Goal: Check status: Check status

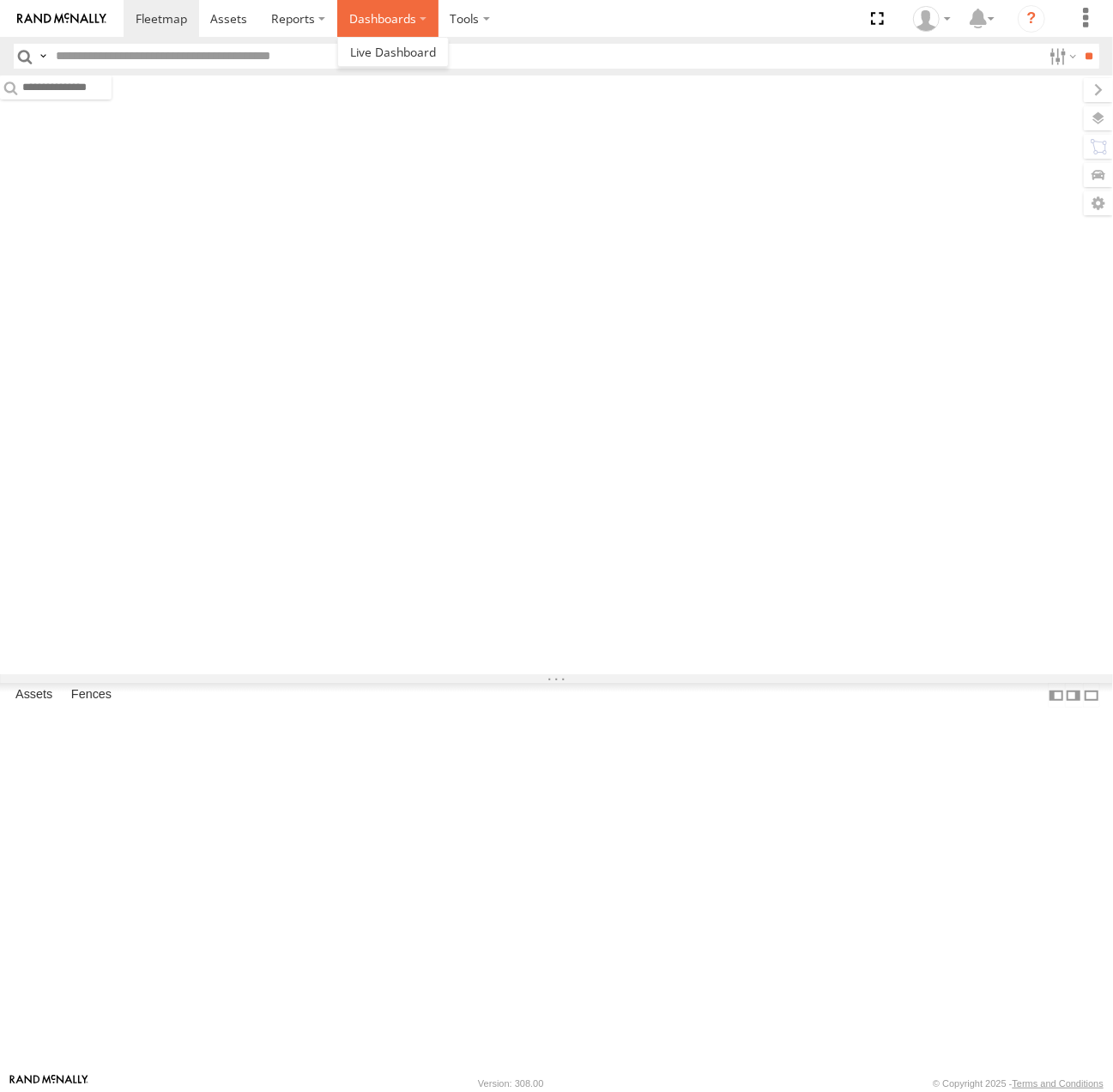
click at [399, 18] on label "Dashboards" at bounding box center [388, 18] width 101 height 37
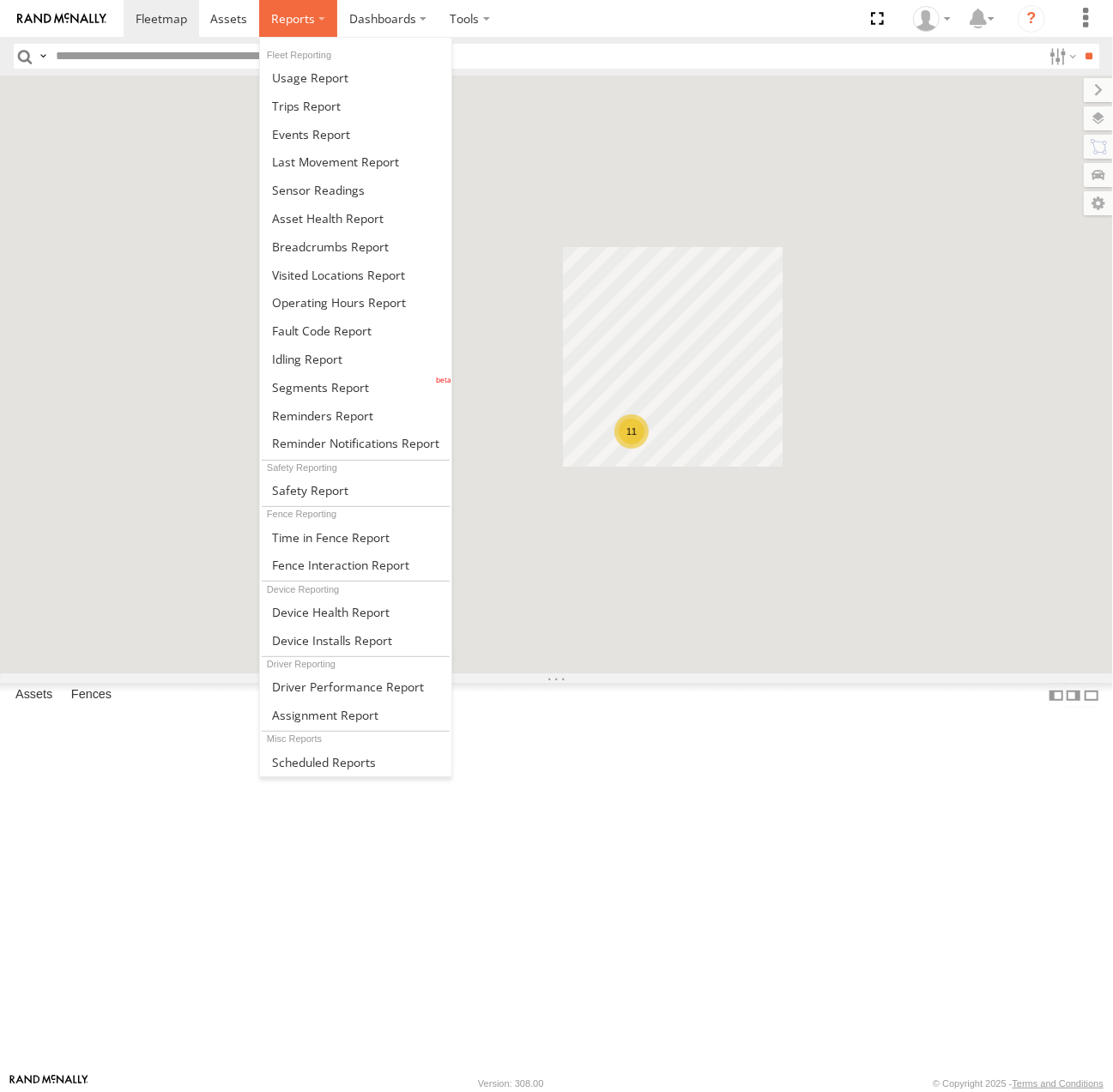
click at [309, 22] on span at bounding box center [293, 18] width 44 height 16
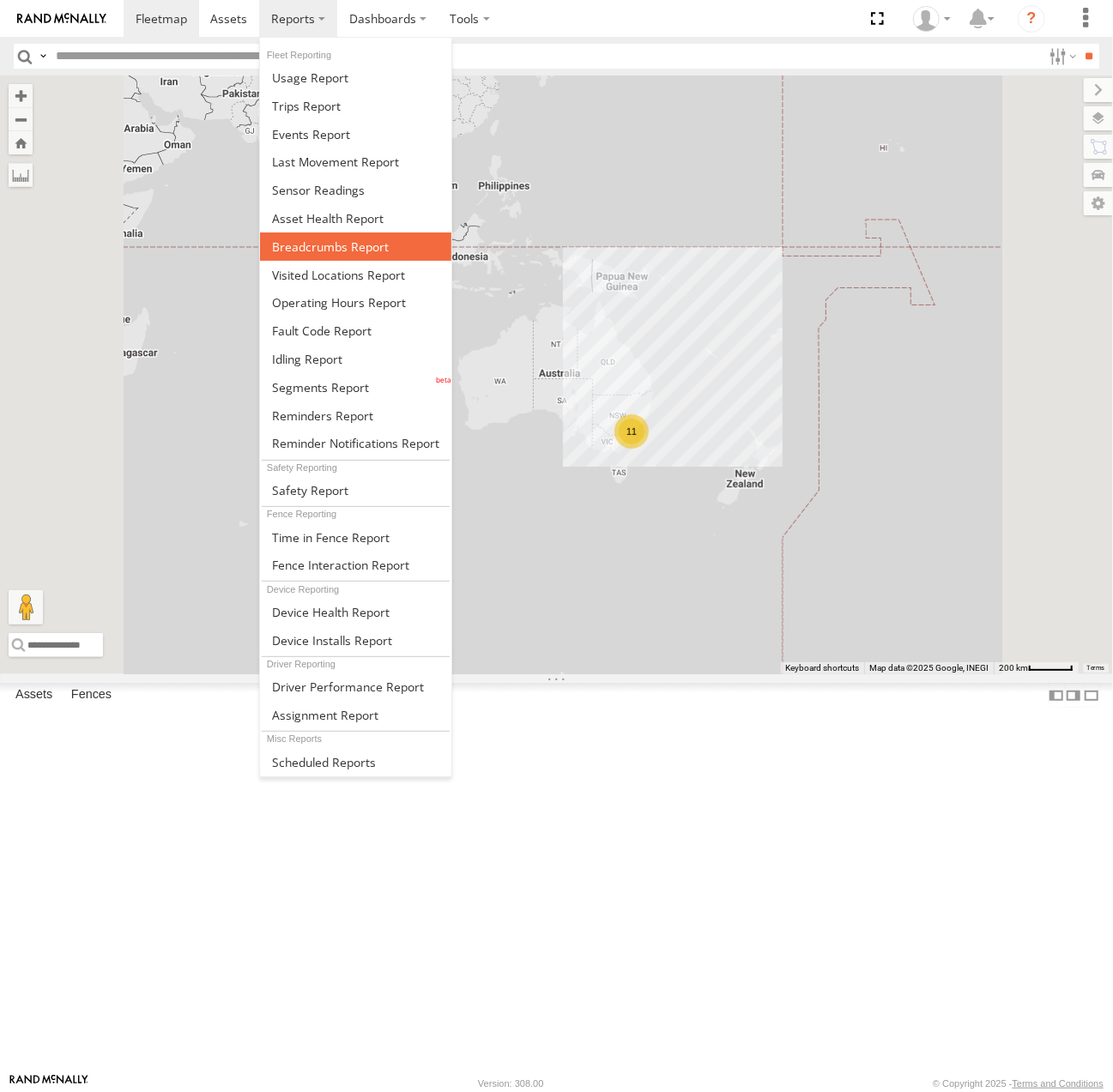
click at [341, 241] on span at bounding box center [330, 246] width 116 height 16
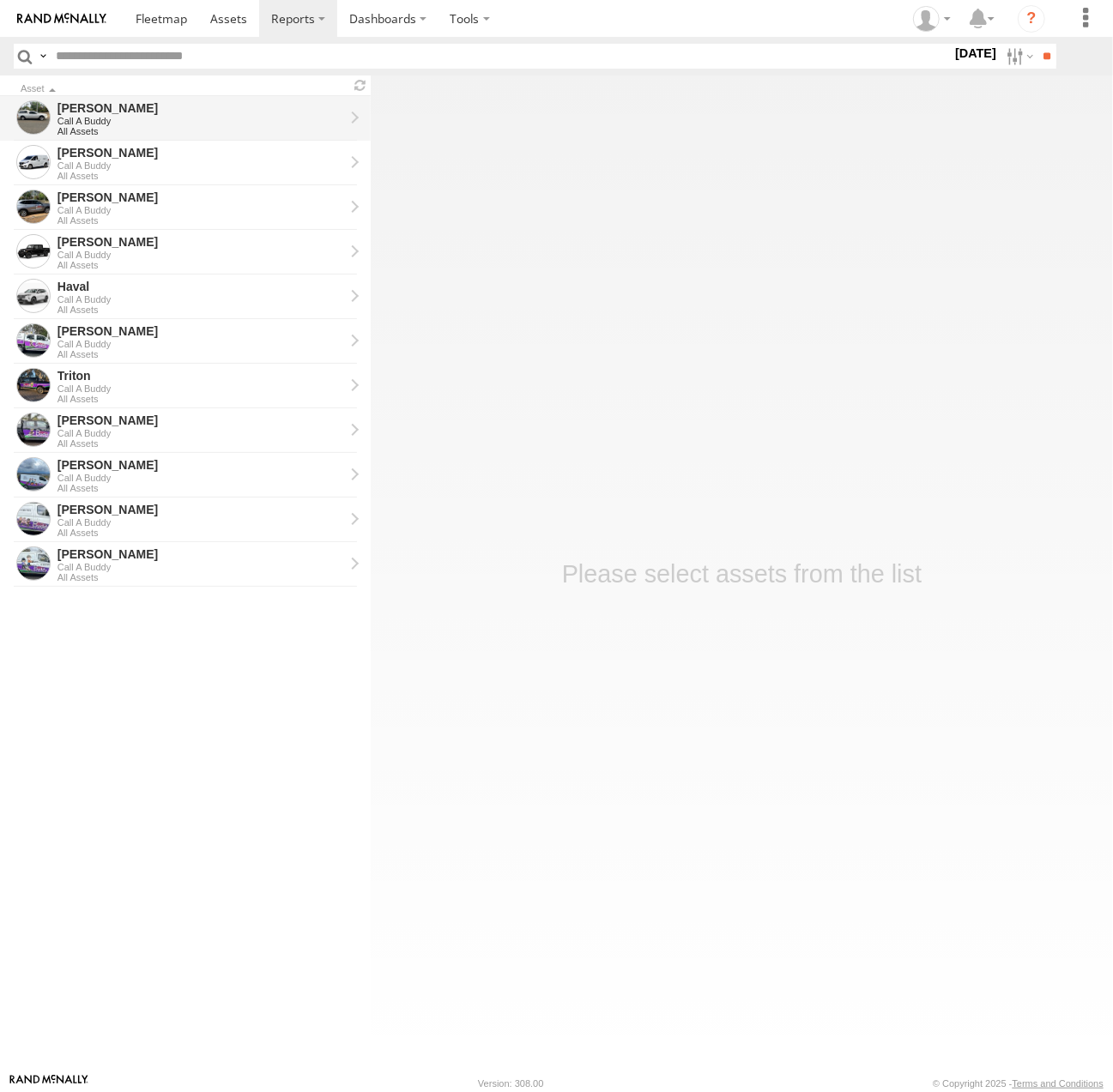
click at [101, 122] on div "Call A Buddy" at bounding box center [201, 121] width 286 height 10
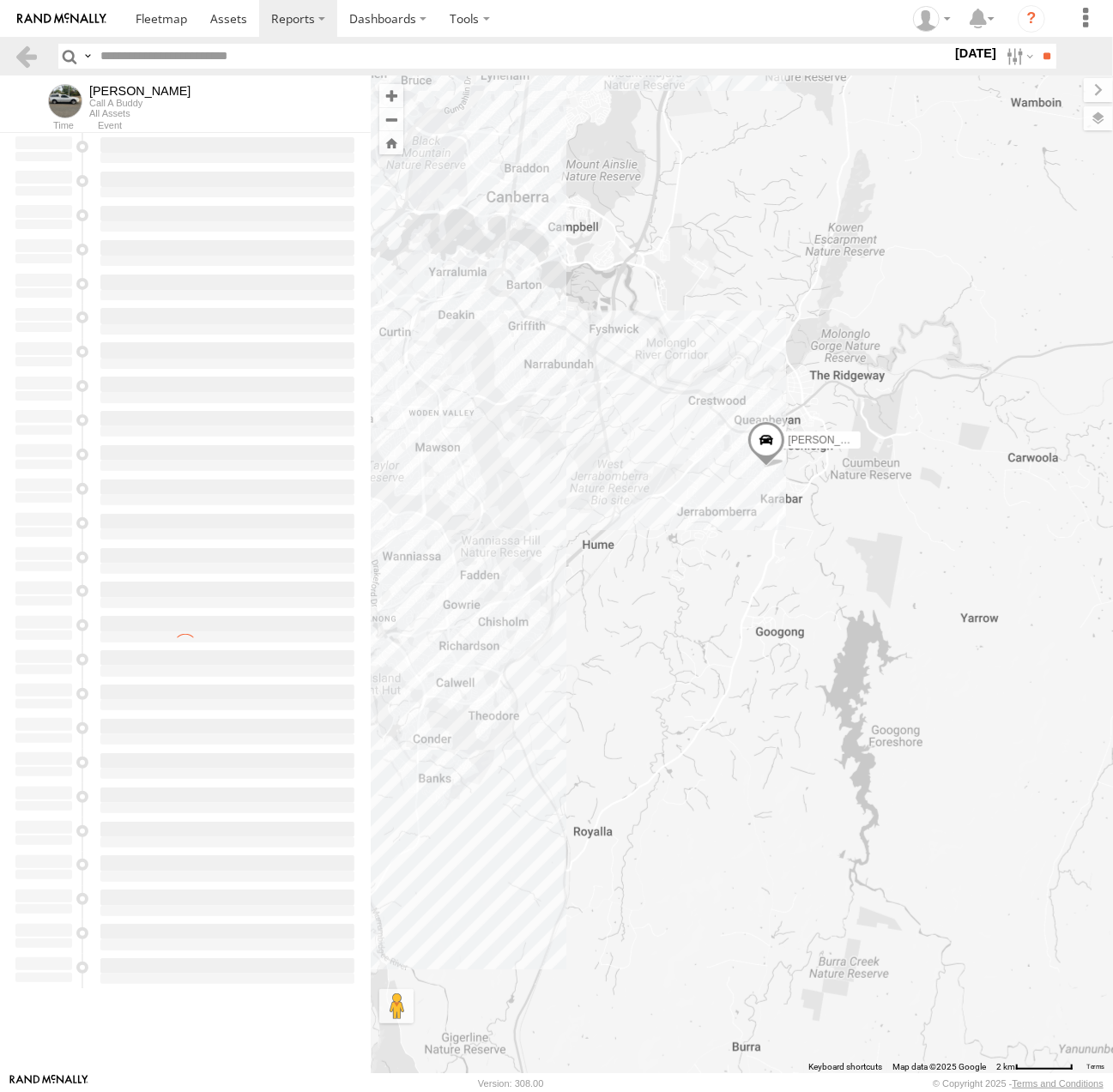
click at [770, 431] on span at bounding box center [765, 444] width 38 height 47
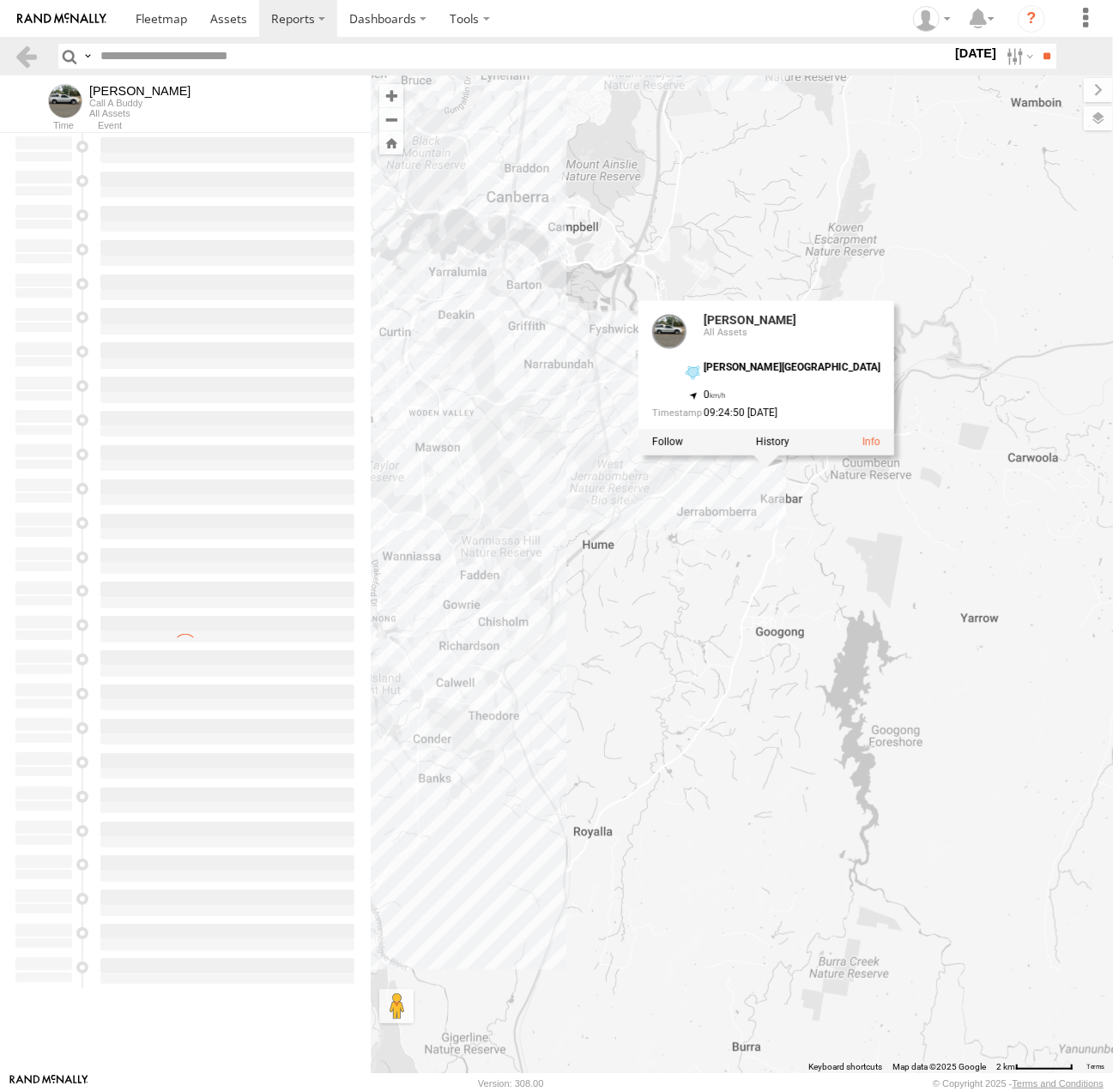
click at [541, 443] on div "Andrew Andrew All Assets Andrews House -35.36874 , 149.23024 0 09:24:50 17/09/2…" at bounding box center [741, 574] width 742 height 998
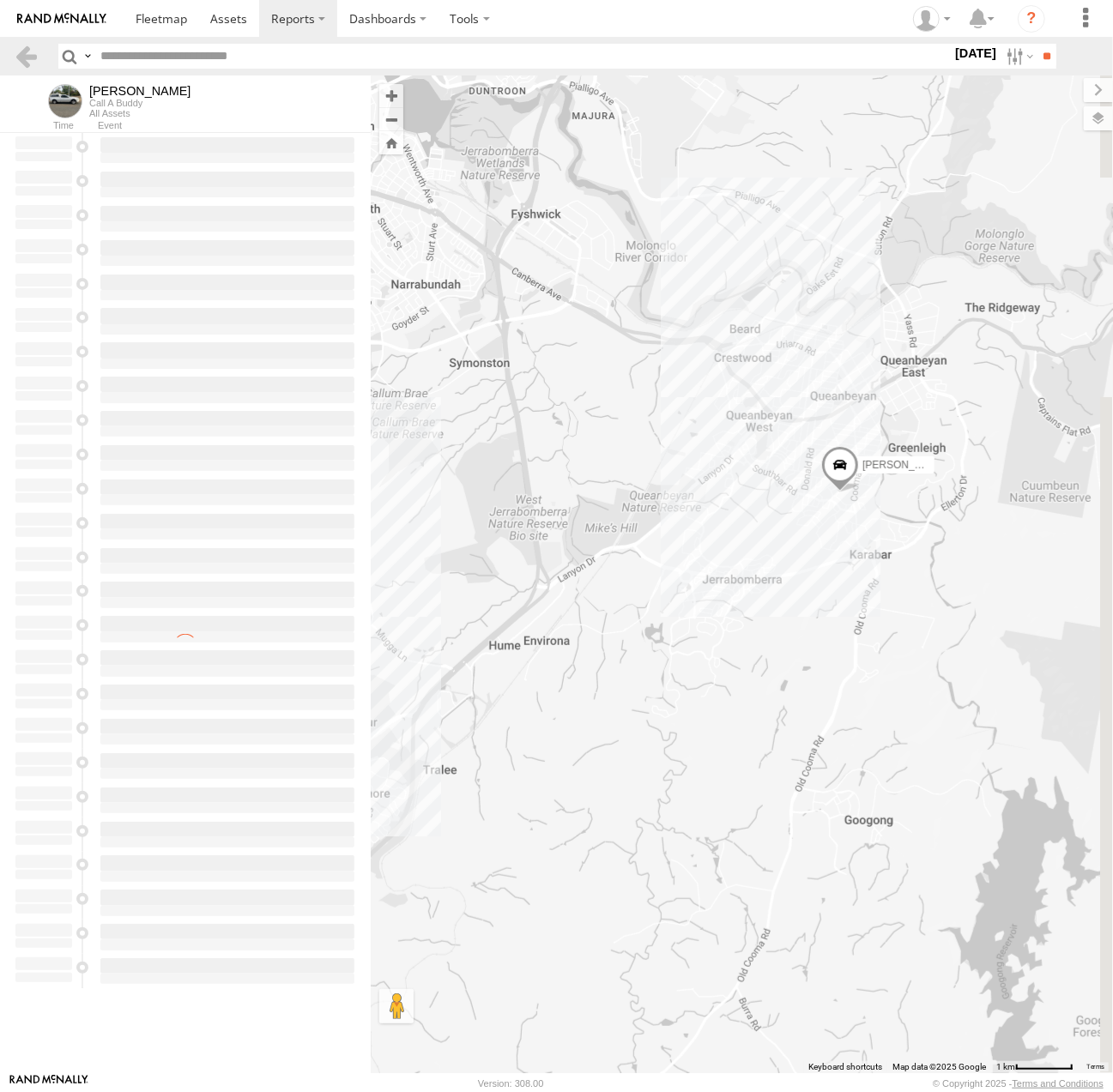
drag, startPoint x: 670, startPoint y: 433, endPoint x: 631, endPoint y: 532, distance: 106.4
click at [631, 532] on div "[PERSON_NAME]" at bounding box center [741, 574] width 742 height 998
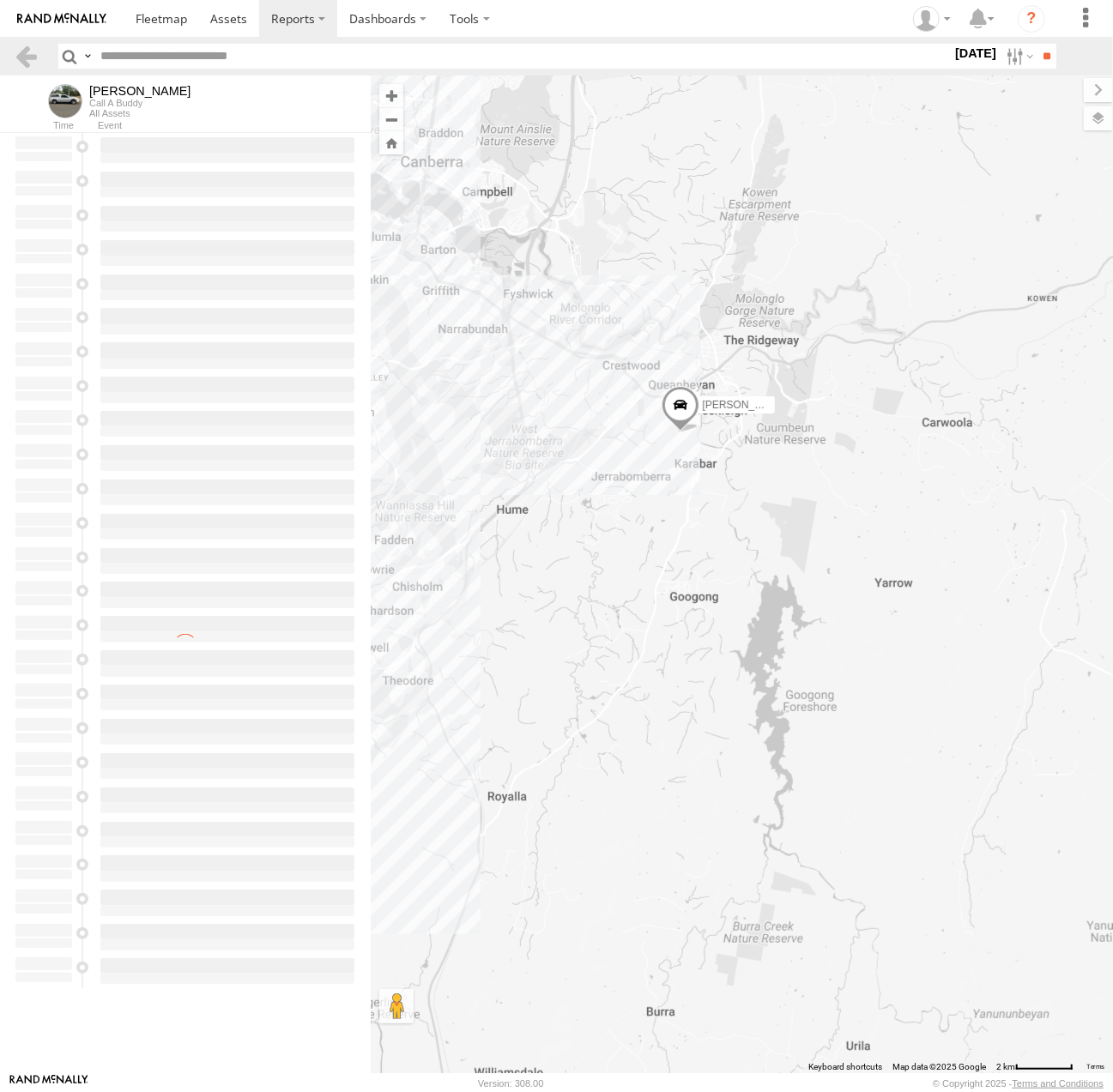
click at [684, 412] on span at bounding box center [680, 409] width 38 height 47
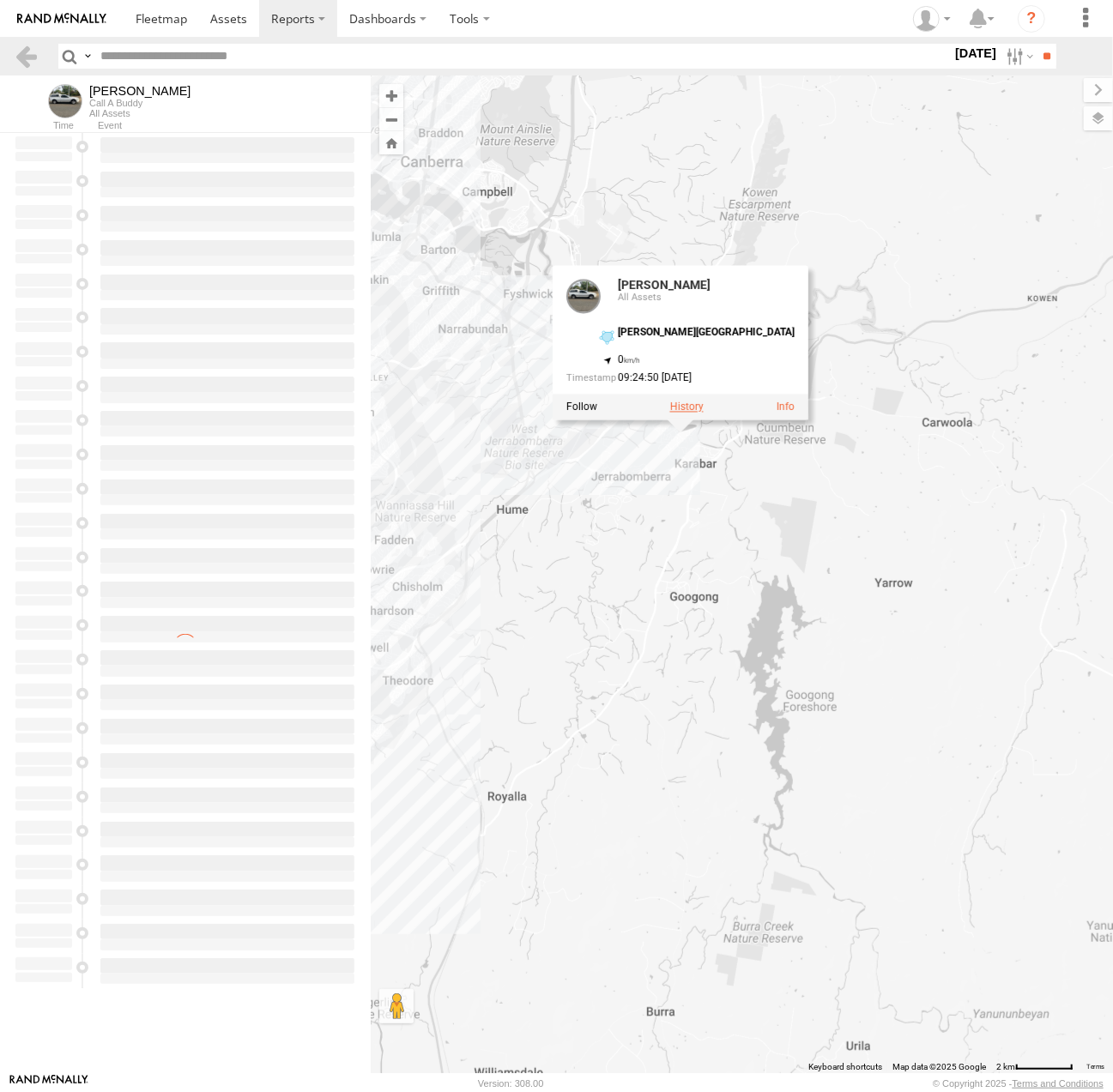
click at [701, 411] on label at bounding box center [686, 406] width 34 height 12
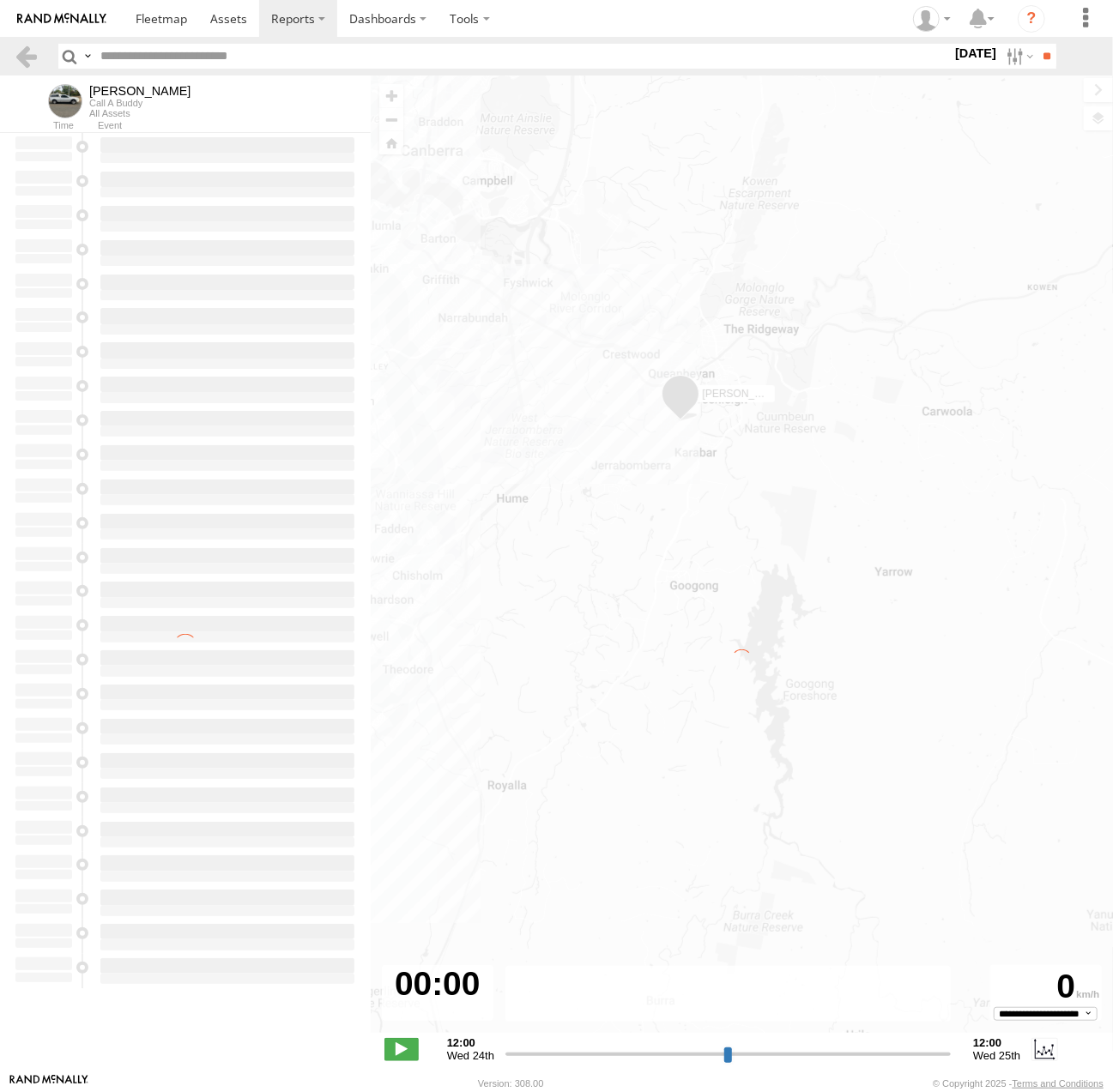
type input "**********"
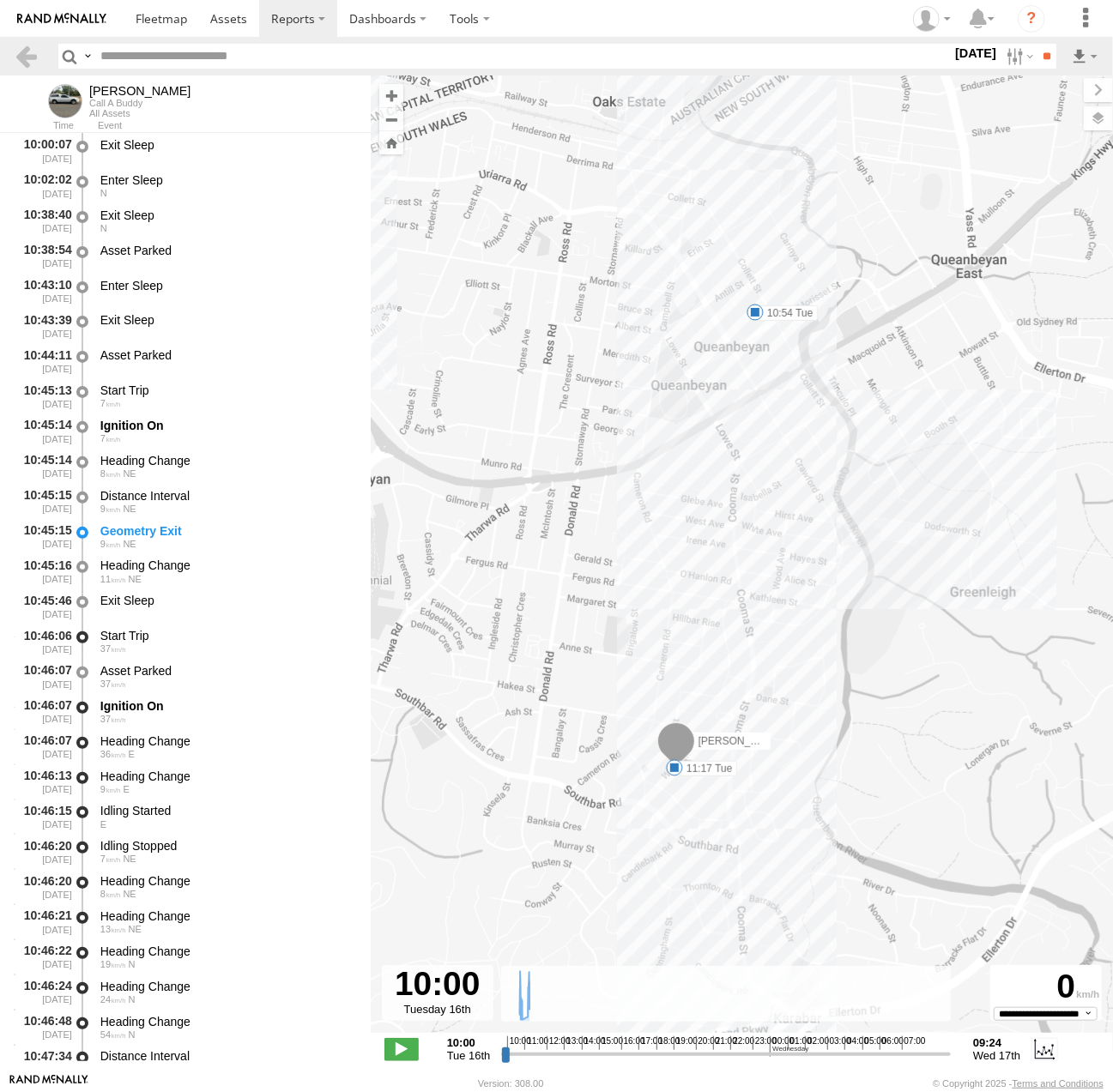
click at [958, 63] on label "17 Sep 25" at bounding box center [976, 53] width 48 height 19
click at [0, 0] on label at bounding box center [0, 0] width 0 height 0
click at [1042, 51] on input "**" at bounding box center [1046, 56] width 20 height 25
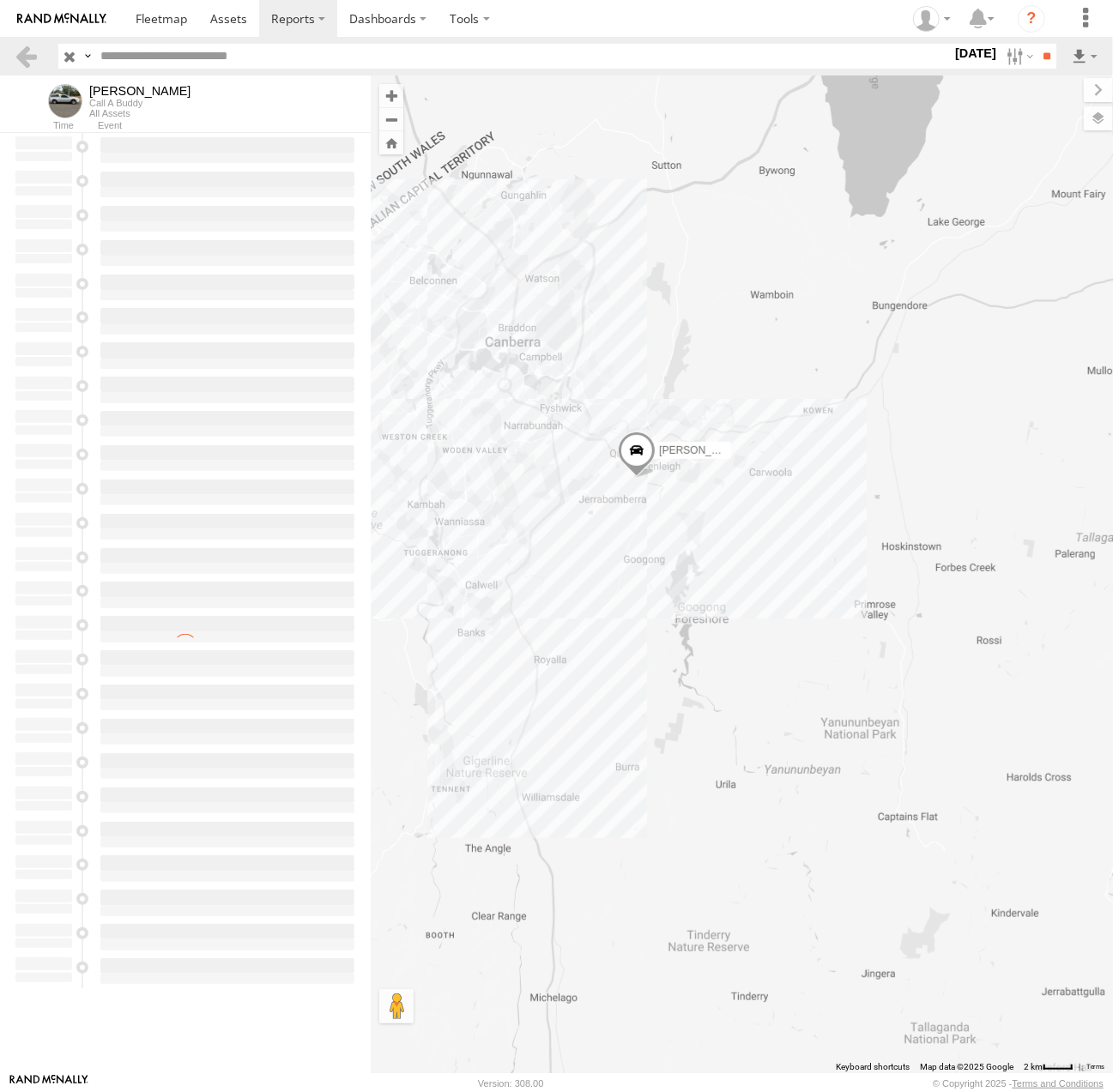
drag, startPoint x: 564, startPoint y: 468, endPoint x: 716, endPoint y: 568, distance: 181.9
click at [716, 568] on div "[PERSON_NAME]" at bounding box center [741, 574] width 742 height 998
